Goal: Task Accomplishment & Management: Manage account settings

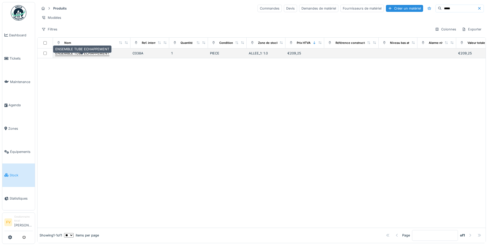
click at [94, 56] on div "ENSEMBLE TUBE ECHAPPEMENT" at bounding box center [82, 53] width 54 height 5
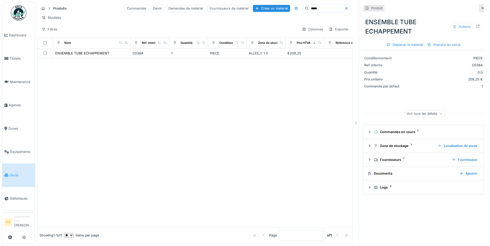
click at [424, 113] on div "Voir tous les détails" at bounding box center [424, 113] width 41 height 7
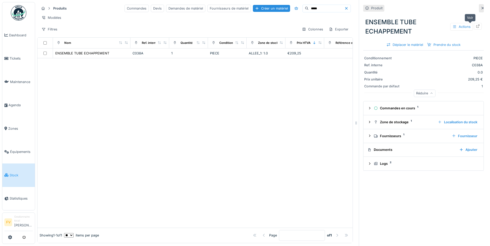
click at [476, 28] on div at bounding box center [478, 26] width 4 height 5
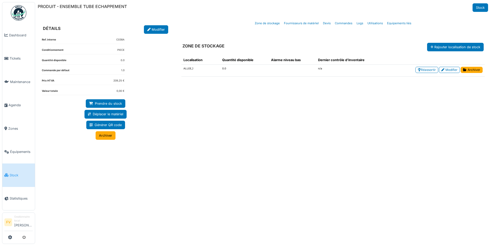
click at [313, 154] on div "Localisation Quantité disponible Alarme niveau bas Dernier contrôle d'inventair…" at bounding box center [332, 142] width 311 height 183
click at [449, 73] on link "Modifier" at bounding box center [449, 70] width 21 height 6
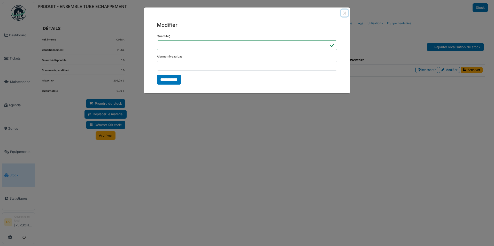
click at [344, 12] on button "Close" at bounding box center [344, 13] width 7 height 7
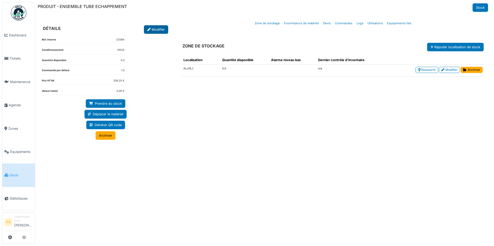
click at [160, 28] on link "Modifier" at bounding box center [156, 29] width 24 height 9
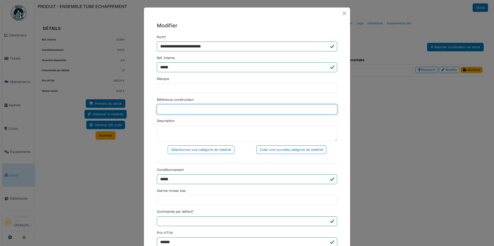
click at [174, 108] on input "Référence constructeur" at bounding box center [247, 110] width 180 height 10
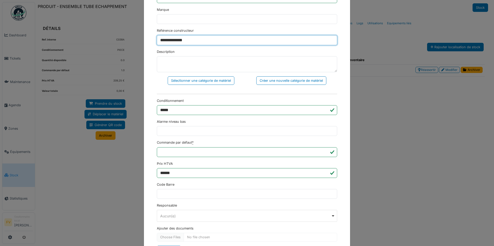
scroll to position [95, 0]
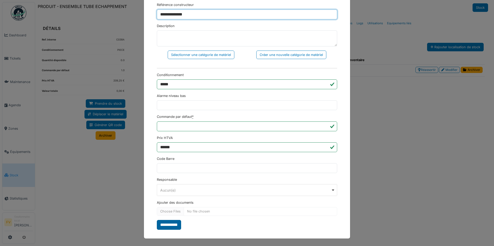
type input "**********"
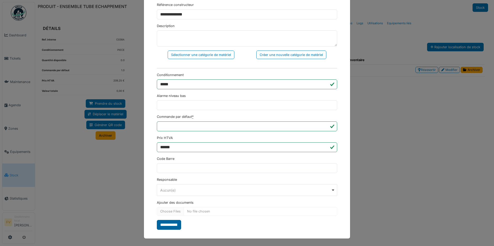
click at [168, 226] on input "**********" at bounding box center [169, 225] width 24 height 10
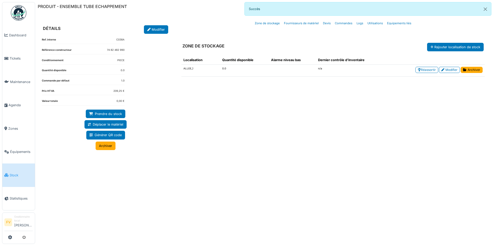
click at [332, 188] on div "Localisation Quantité disponible Alarme niveau bas Dernier contrôle d'inventair…" at bounding box center [332, 142] width 311 height 183
